Goal: Contribute content

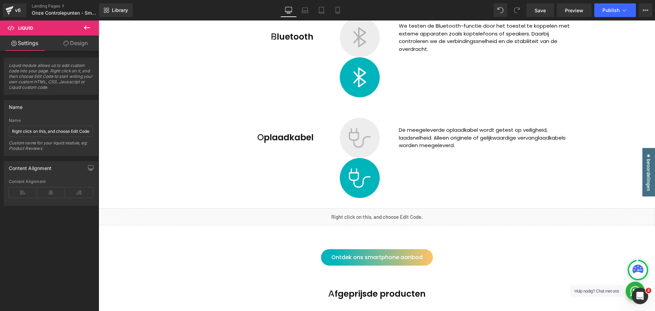
scroll to position [1405, 0]
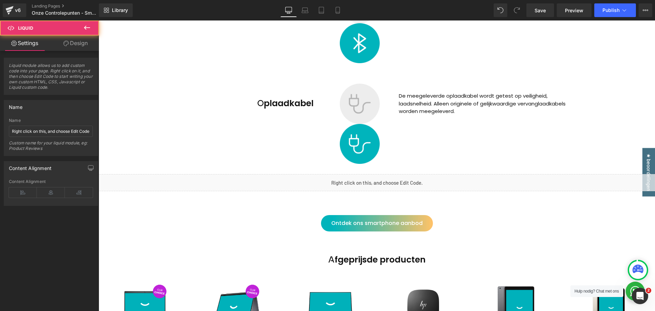
click at [430, 190] on div "Liquid" at bounding box center [377, 182] width 556 height 17
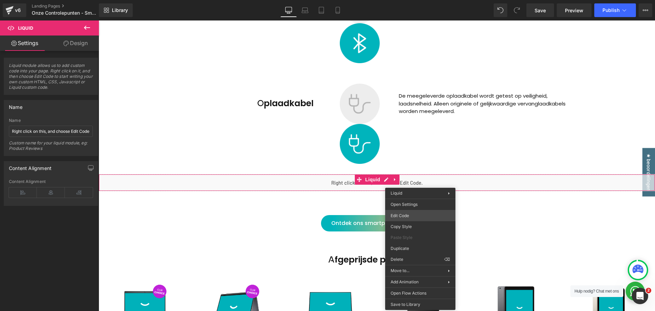
click at [413, 0] on div "You are previewing how the will restyle your page. You can not edit Elements in…" at bounding box center [327, 0] width 655 height 0
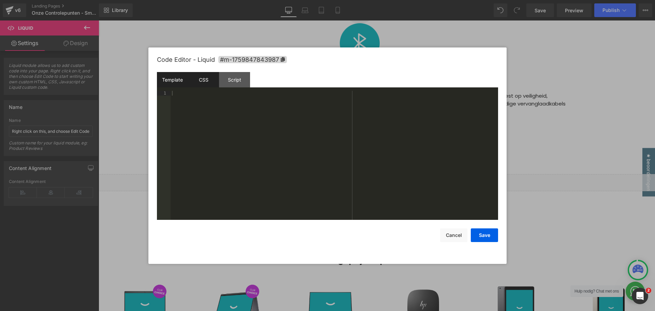
click at [208, 78] on div "CSS" at bounding box center [203, 79] width 31 height 15
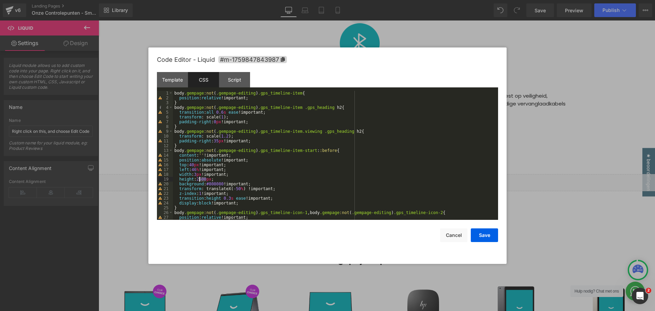
drag, startPoint x: 206, startPoint y: 180, endPoint x: 199, endPoint y: 180, distance: 6.8
click at [199, 180] on div "body .gempage :not ( .gempage-editing ) .gps_timeline-item { position : relativ…" at bounding box center [334, 160] width 322 height 138
click at [294, 171] on div "body .gempage :not ( .gempage-editing ) .gps_timeline-item { position : relativ…" at bounding box center [334, 160] width 322 height 138
drag, startPoint x: 205, startPoint y: 180, endPoint x: 199, endPoint y: 180, distance: 6.5
click at [199, 180] on div "body .gempage :not ( .gempage-editing ) .gps_timeline-item { position : relativ…" at bounding box center [334, 160] width 322 height 138
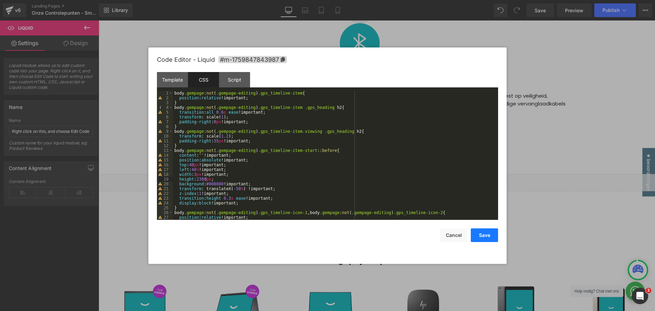
click at [491, 237] on button "Save" at bounding box center [484, 235] width 27 height 14
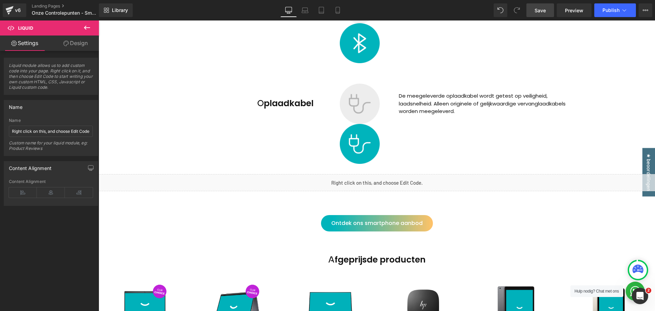
click at [547, 12] on link "Save" at bounding box center [540, 10] width 28 height 14
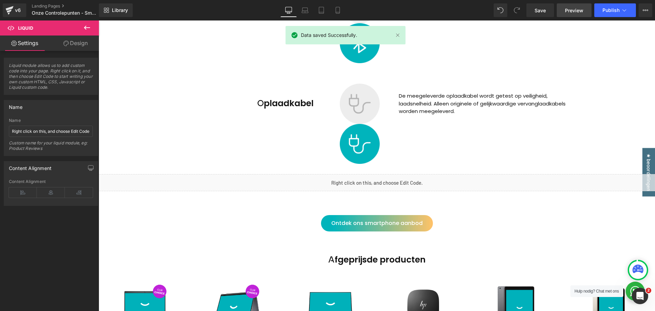
click at [576, 10] on span "Preview" at bounding box center [574, 10] width 18 height 7
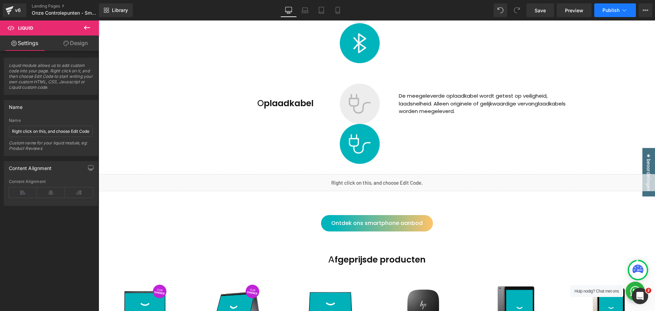
click at [609, 14] on button "Publish" at bounding box center [615, 10] width 42 height 14
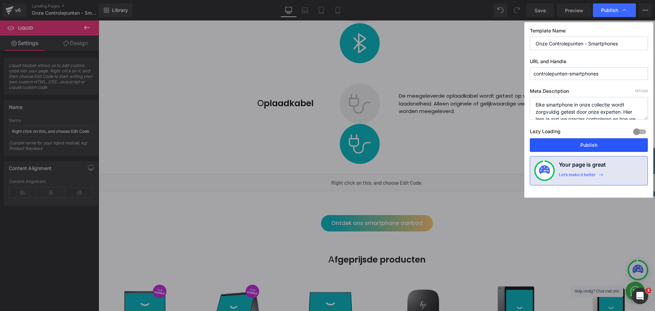
click at [594, 145] on button "Publish" at bounding box center [589, 145] width 118 height 14
